Goal: Entertainment & Leisure: Consume media (video, audio)

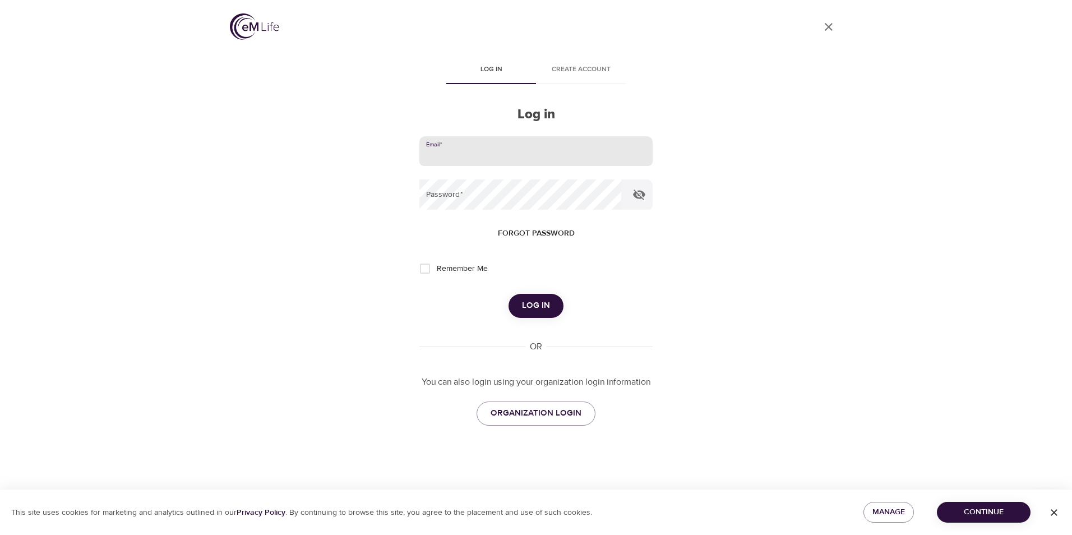
click at [471, 148] on input "email" at bounding box center [535, 151] width 233 height 30
type input "[EMAIL_ADDRESS][DOMAIN_NAME]"
click at [509, 294] on button "Log in" at bounding box center [536, 306] width 55 height 24
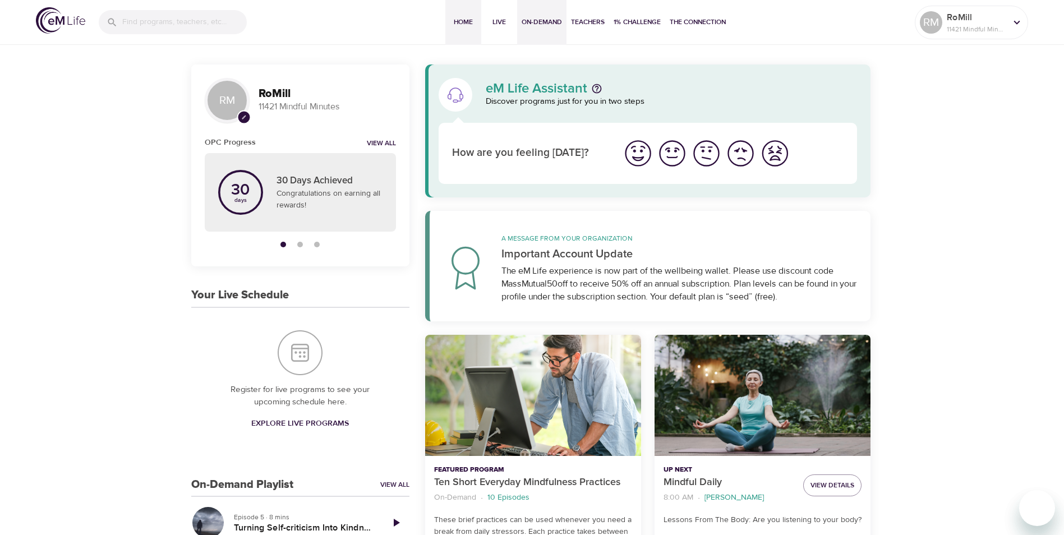
click at [536, 22] on span "On-Demand" at bounding box center [542, 22] width 40 height 12
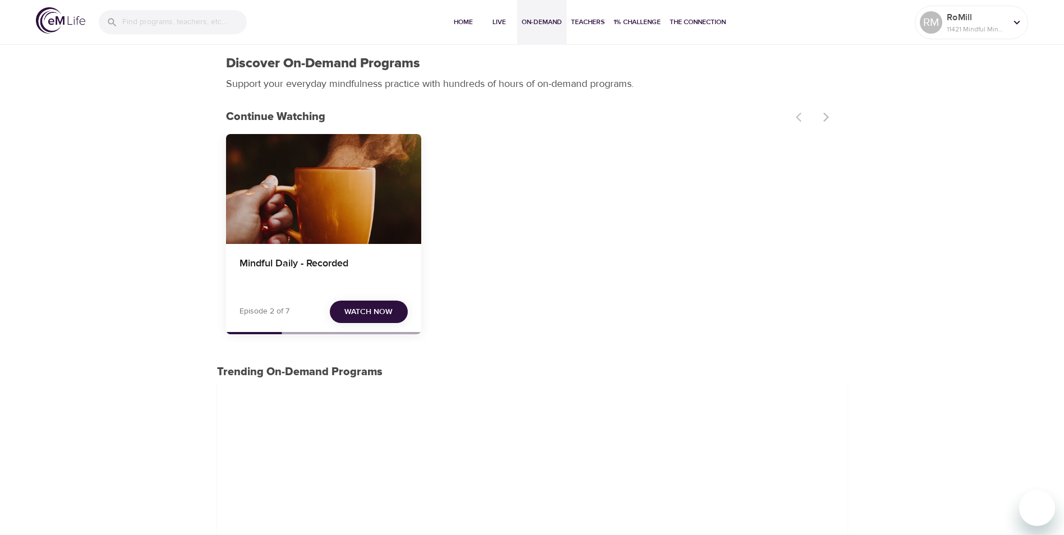
click at [386, 309] on span "Watch Now" at bounding box center [368, 312] width 48 height 14
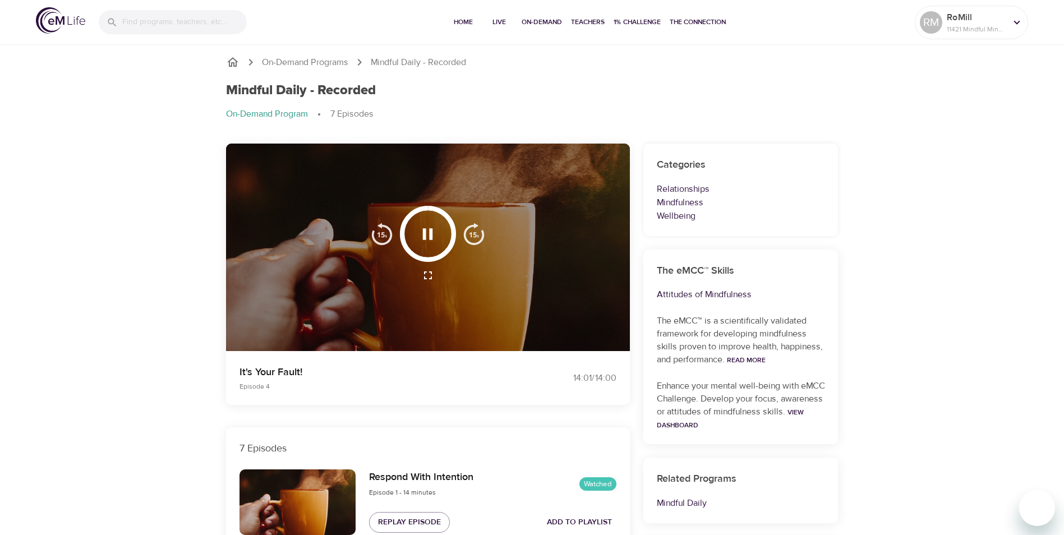
click at [426, 230] on icon "button" at bounding box center [428, 234] width 20 height 20
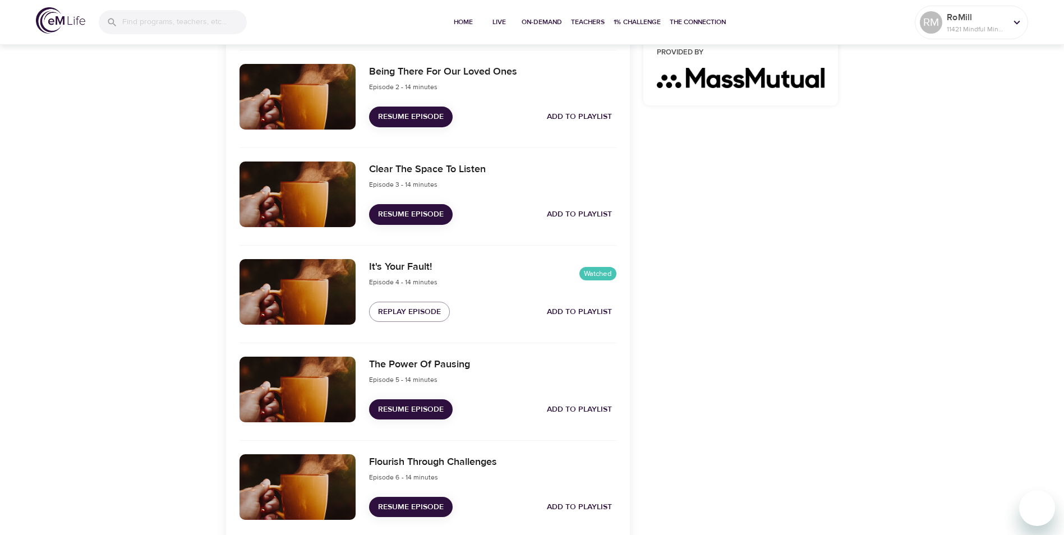
scroll to position [505, 0]
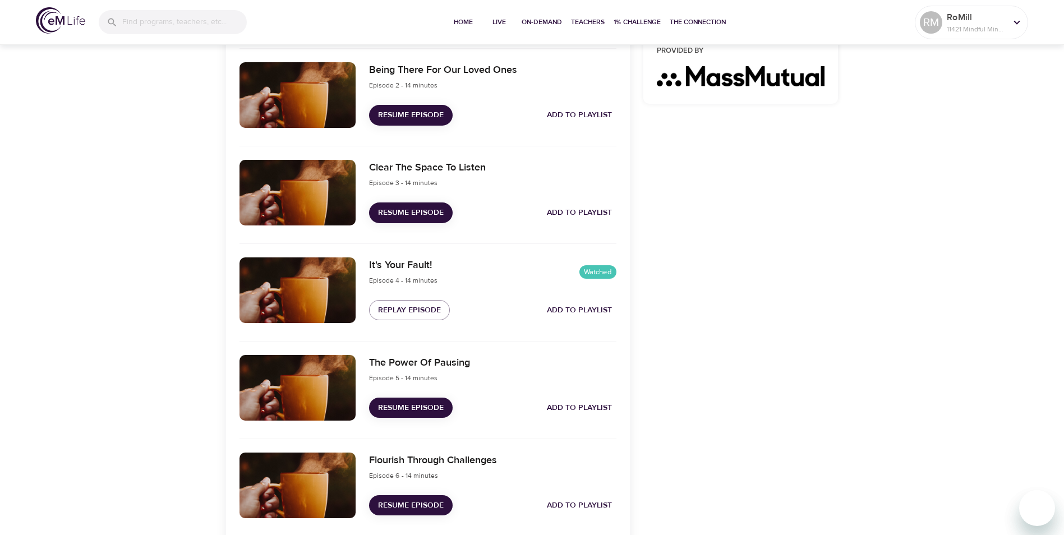
click at [404, 404] on span "Resume Episode" at bounding box center [411, 408] width 66 height 14
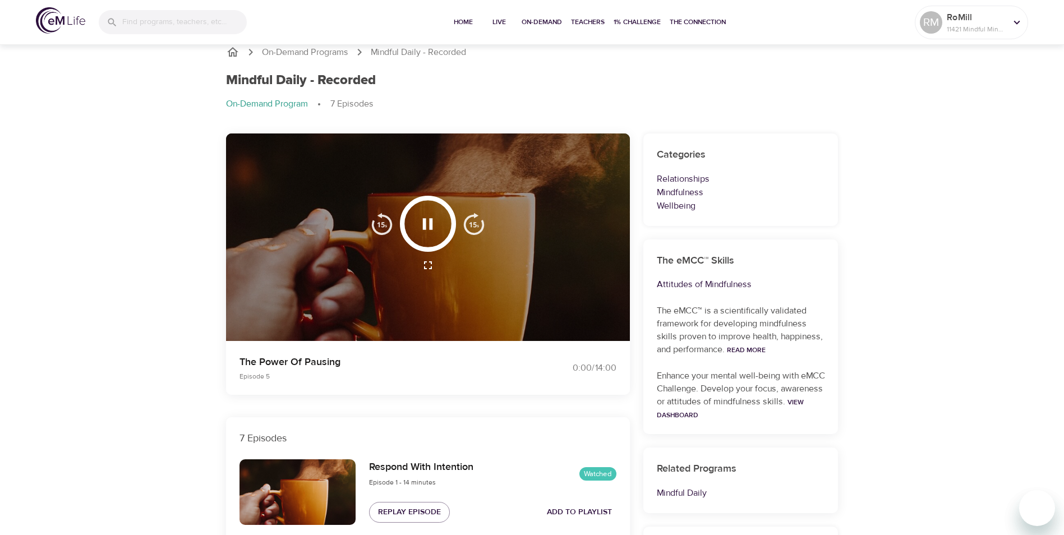
scroll to position [0, 0]
